Goal: Task Accomplishment & Management: Manage account settings

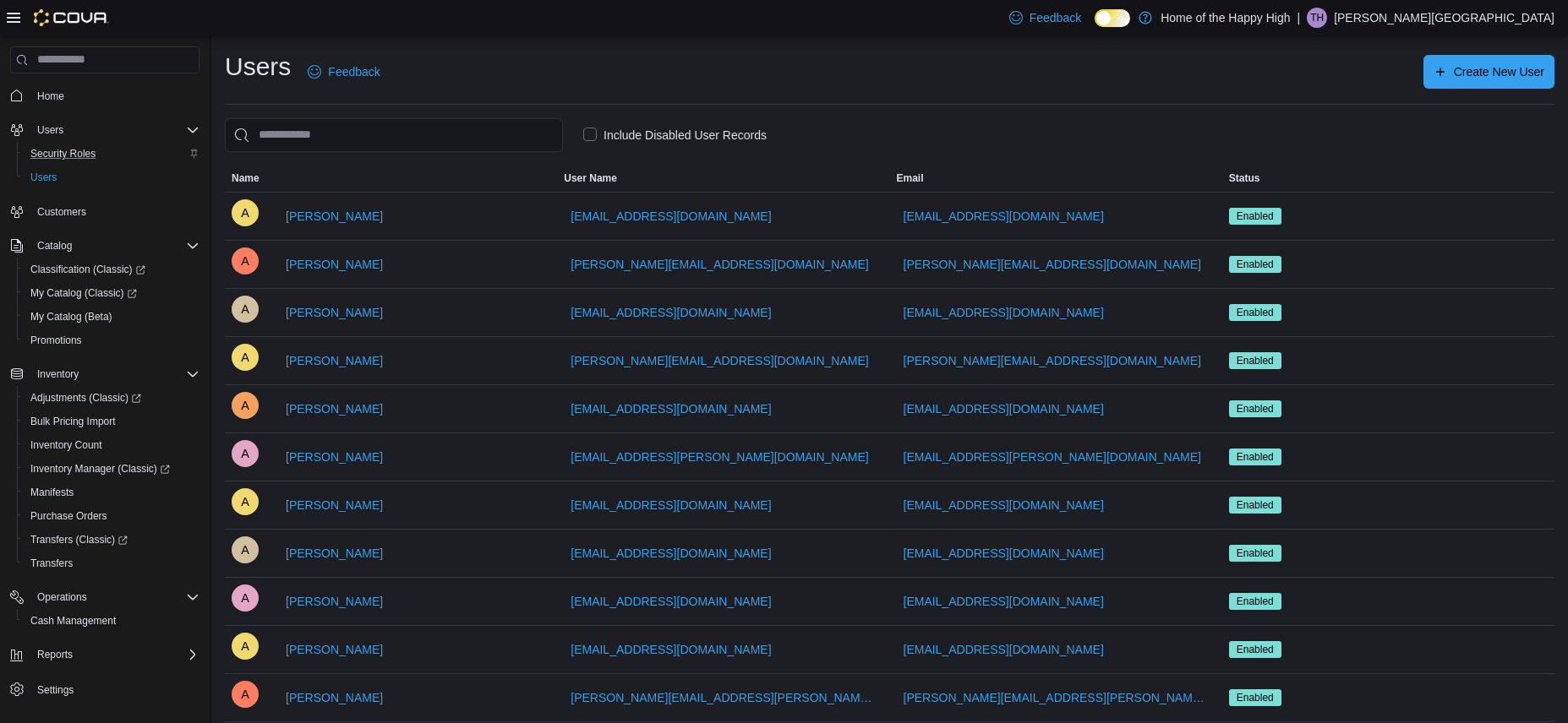
scroll to position [26, 0]
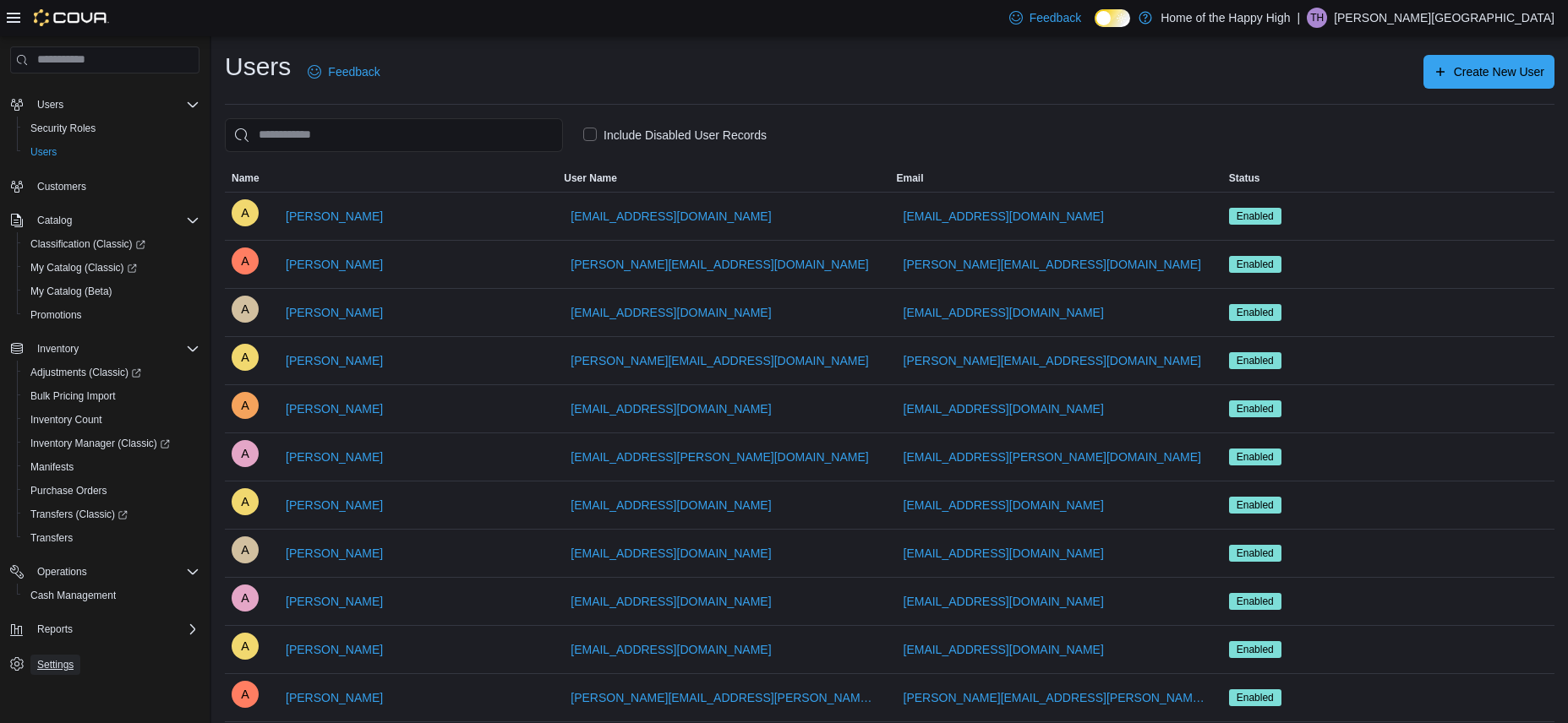
click at [51, 665] on span "Settings" at bounding box center [55, 665] width 36 height 14
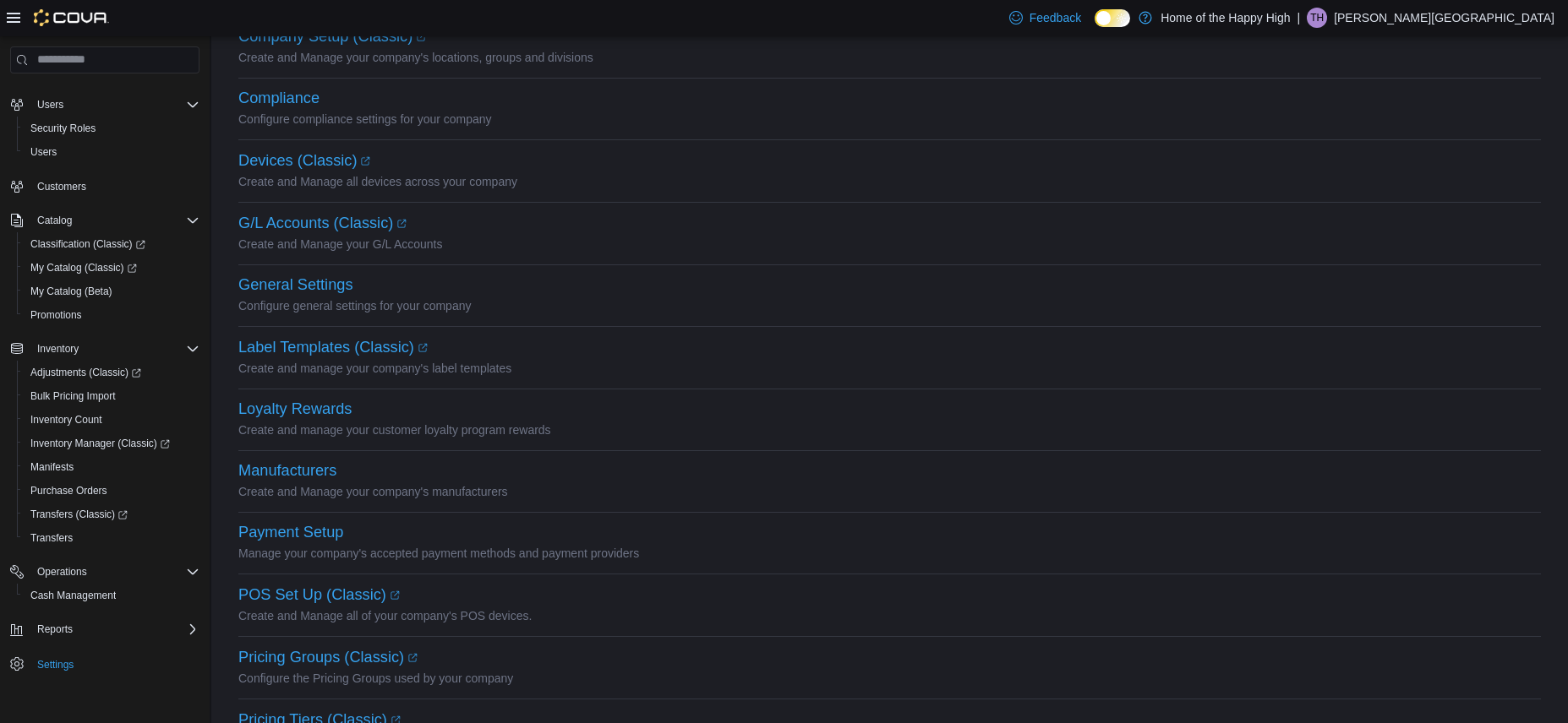
scroll to position [169, 0]
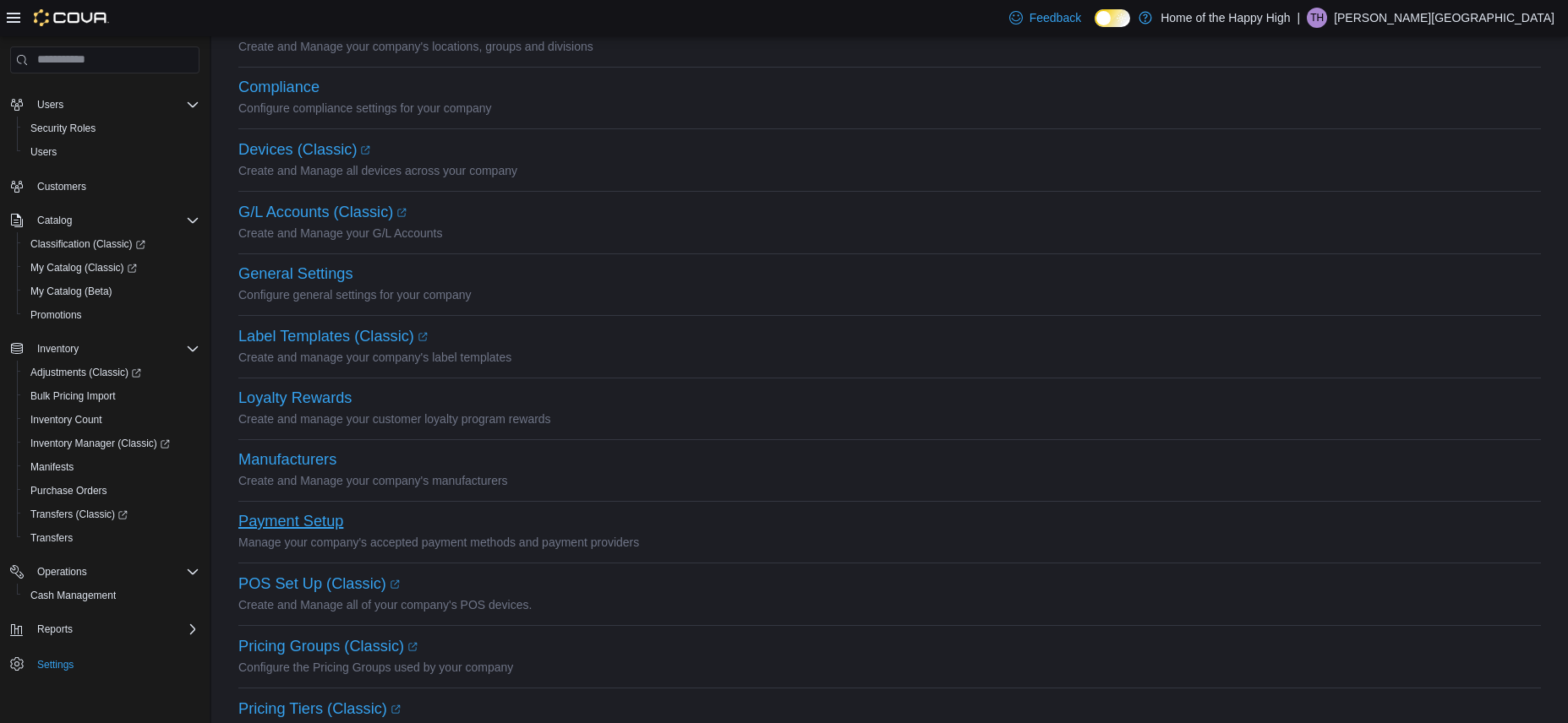
click at [301, 513] on button "Payment Setup" at bounding box center [291, 521] width 105 height 18
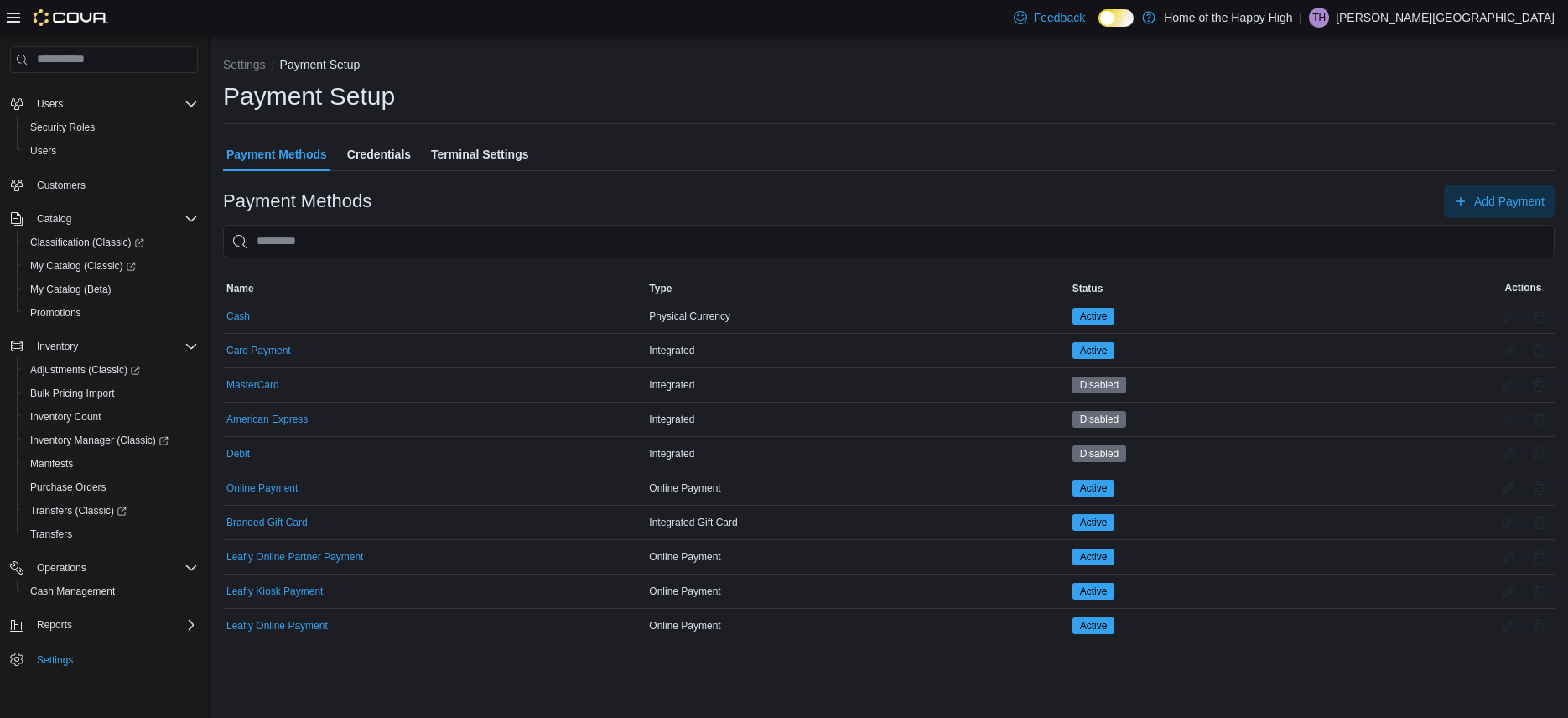
click at [386, 153] on span "Credentials" at bounding box center [379, 154] width 64 height 33
click at [251, 520] on button "Branded Gift Card" at bounding box center [267, 523] width 82 height 12
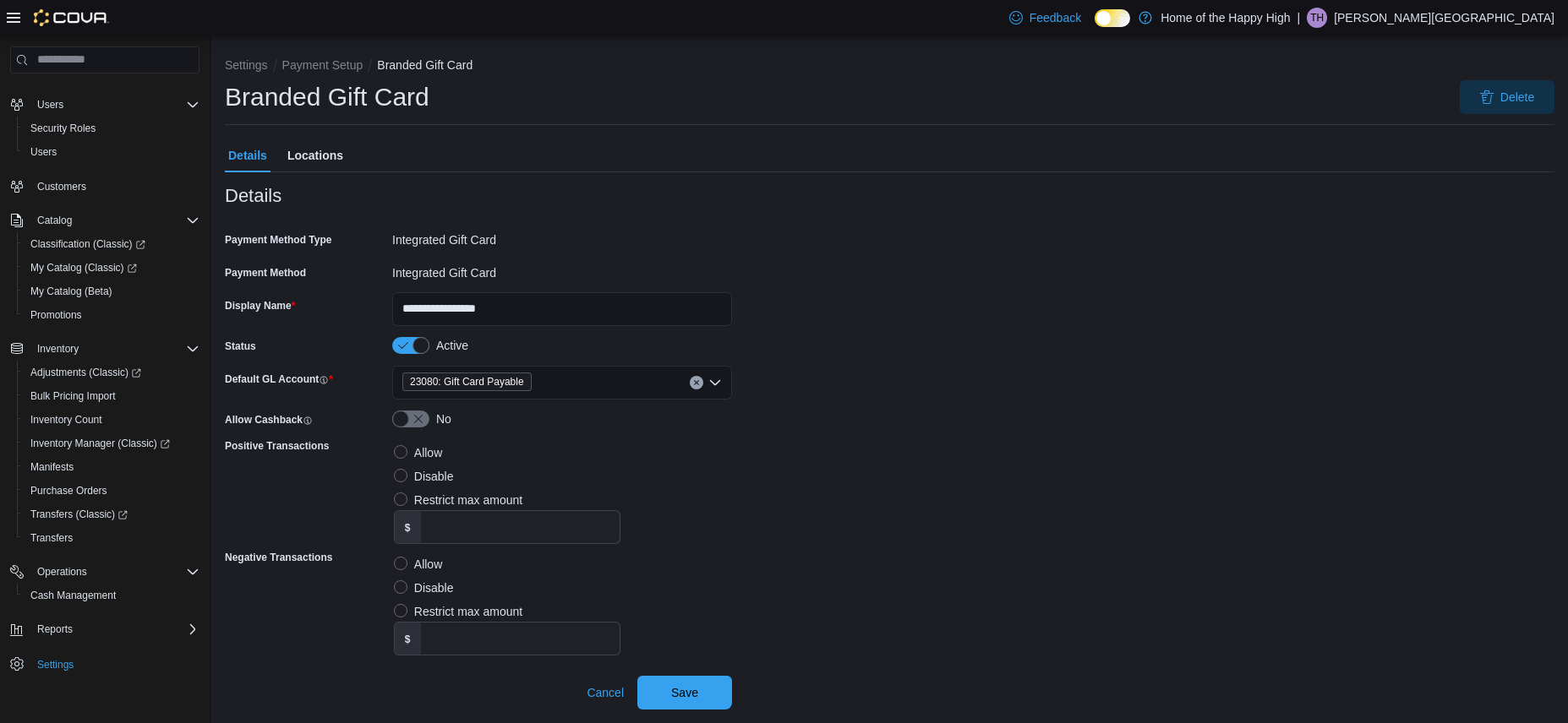
click at [296, 151] on span "Locations" at bounding box center [315, 155] width 56 height 33
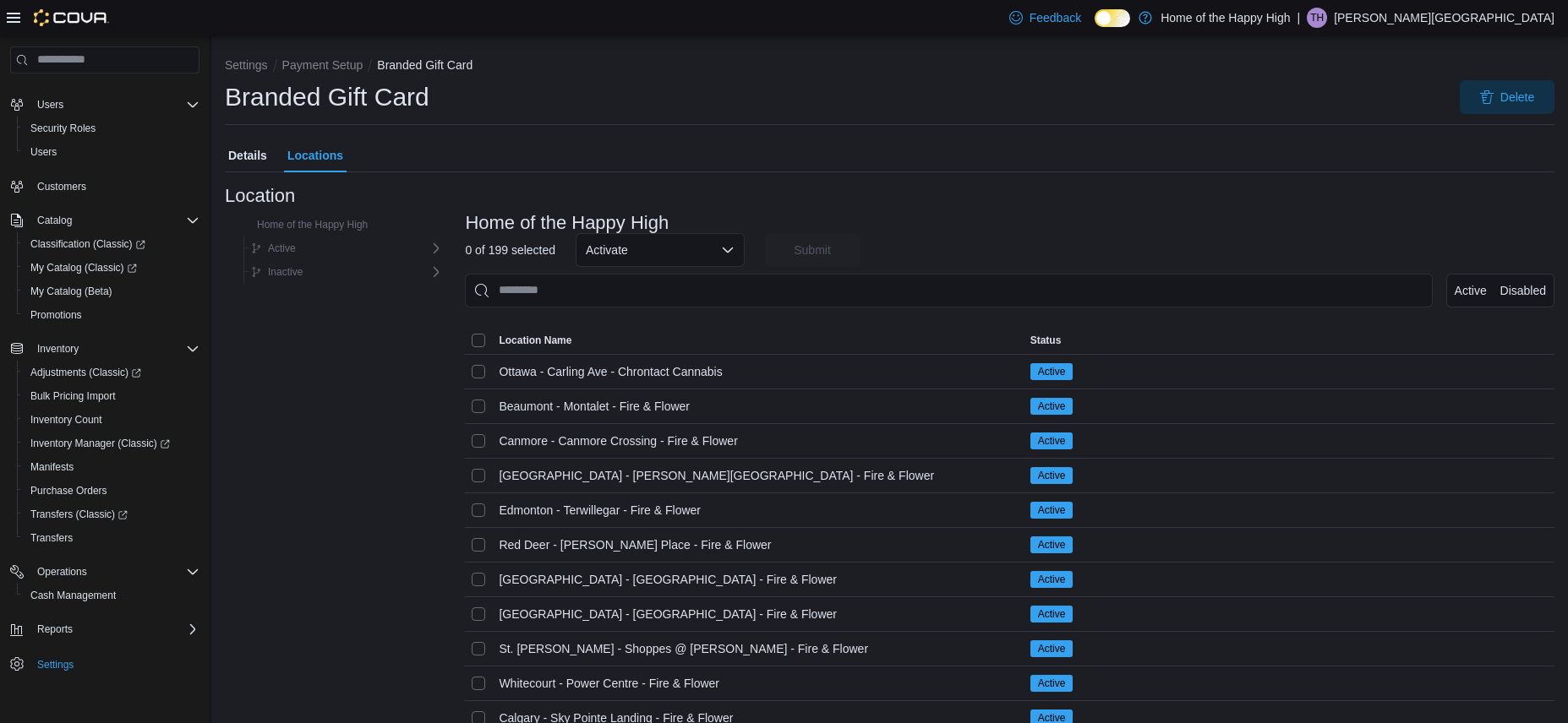
click at [227, 155] on button "Details" at bounding box center [247, 155] width 45 height 33
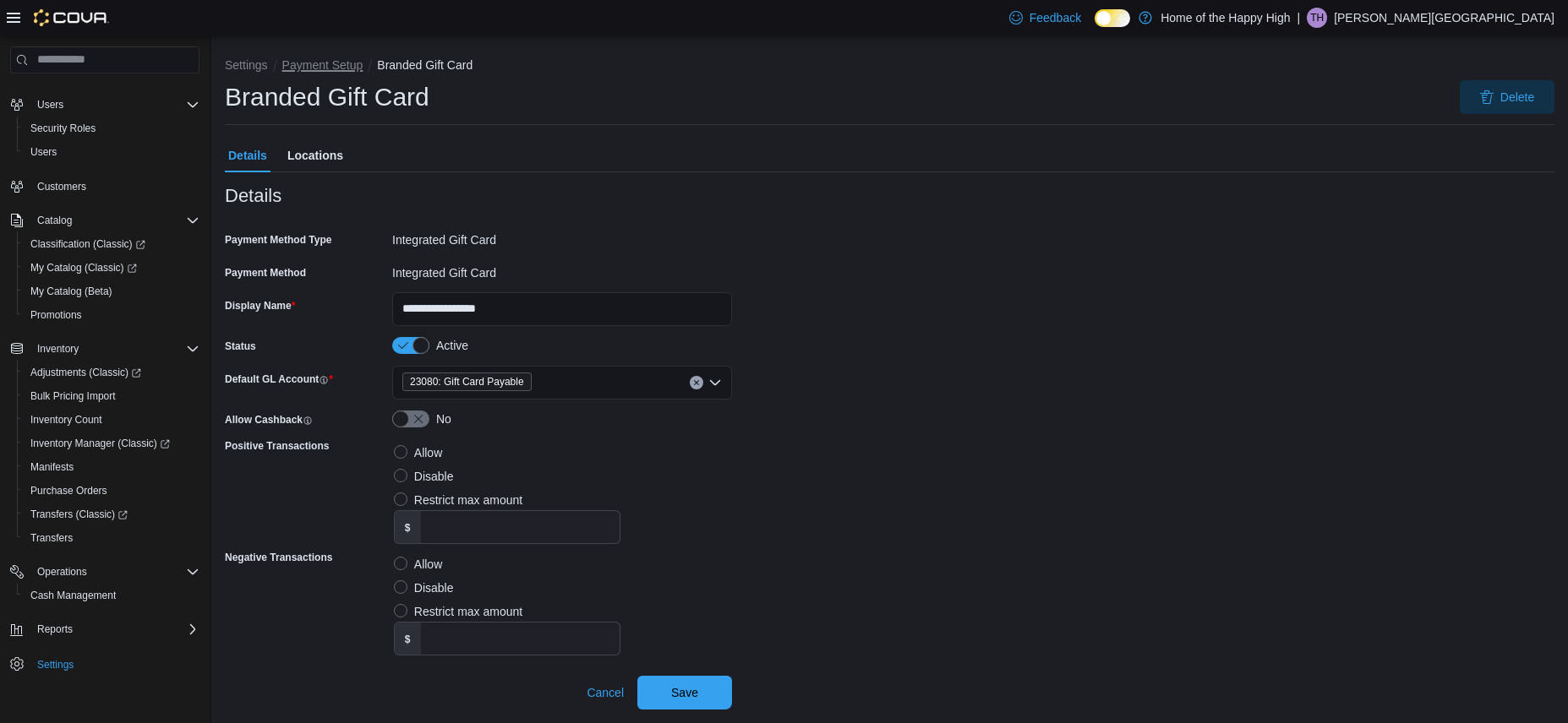
click at [323, 62] on button "Payment Setup" at bounding box center [323, 65] width 81 height 14
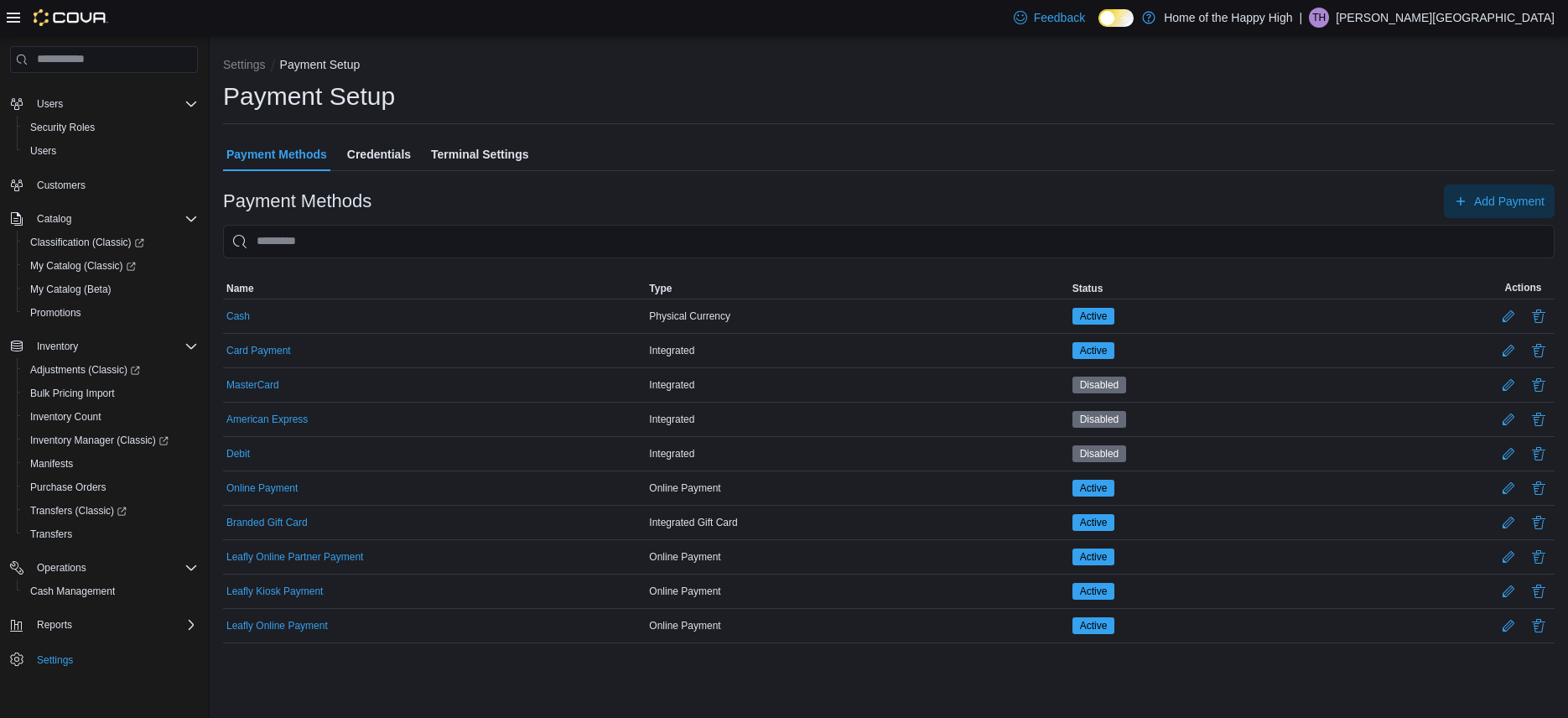
click at [354, 158] on span "Credentials" at bounding box center [379, 154] width 64 height 33
click at [56, 149] on span "Users" at bounding box center [43, 151] width 26 height 14
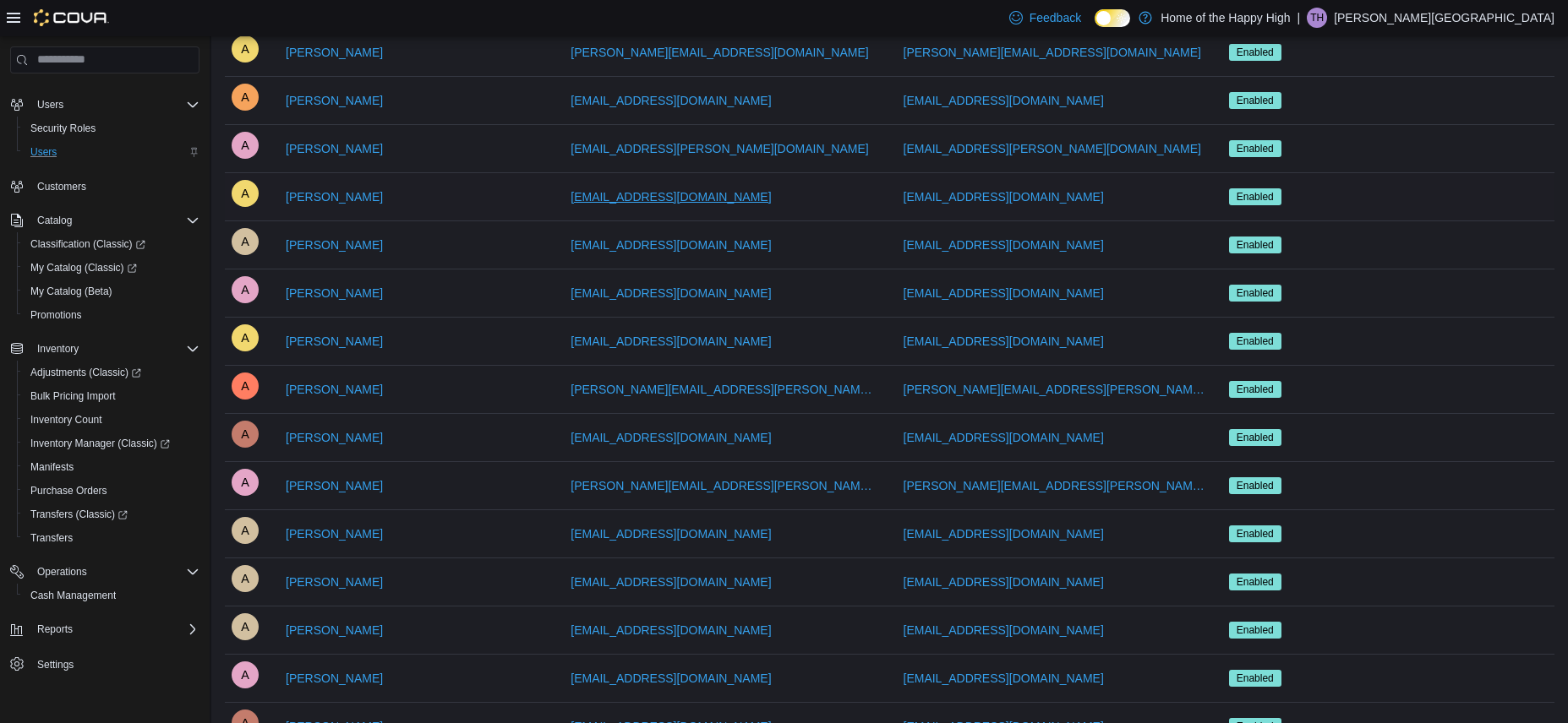
scroll to position [338, 0]
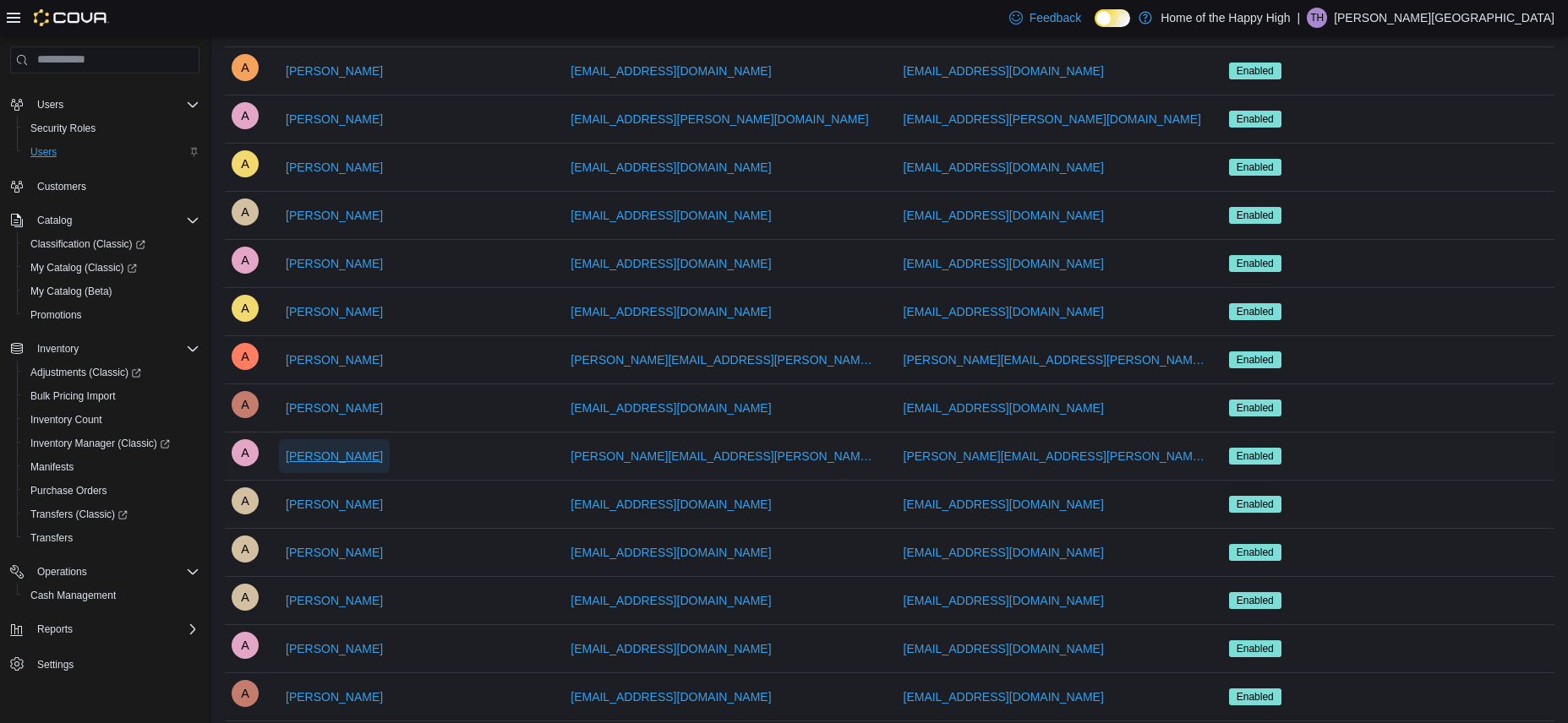
click at [304, 456] on span "[PERSON_NAME]" at bounding box center [334, 456] width 97 height 17
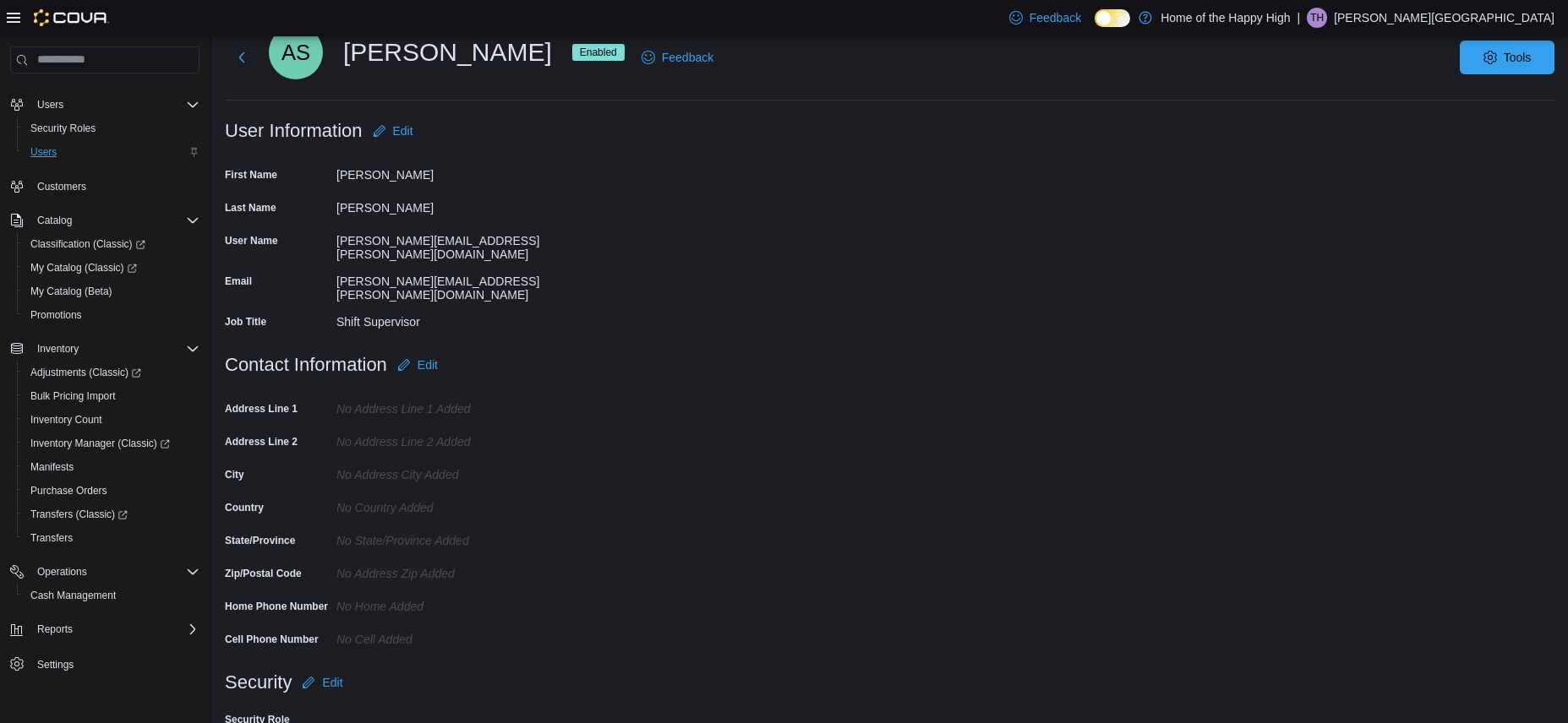
scroll to position [121, 0]
